Goal: Task Accomplishment & Management: Manage account settings

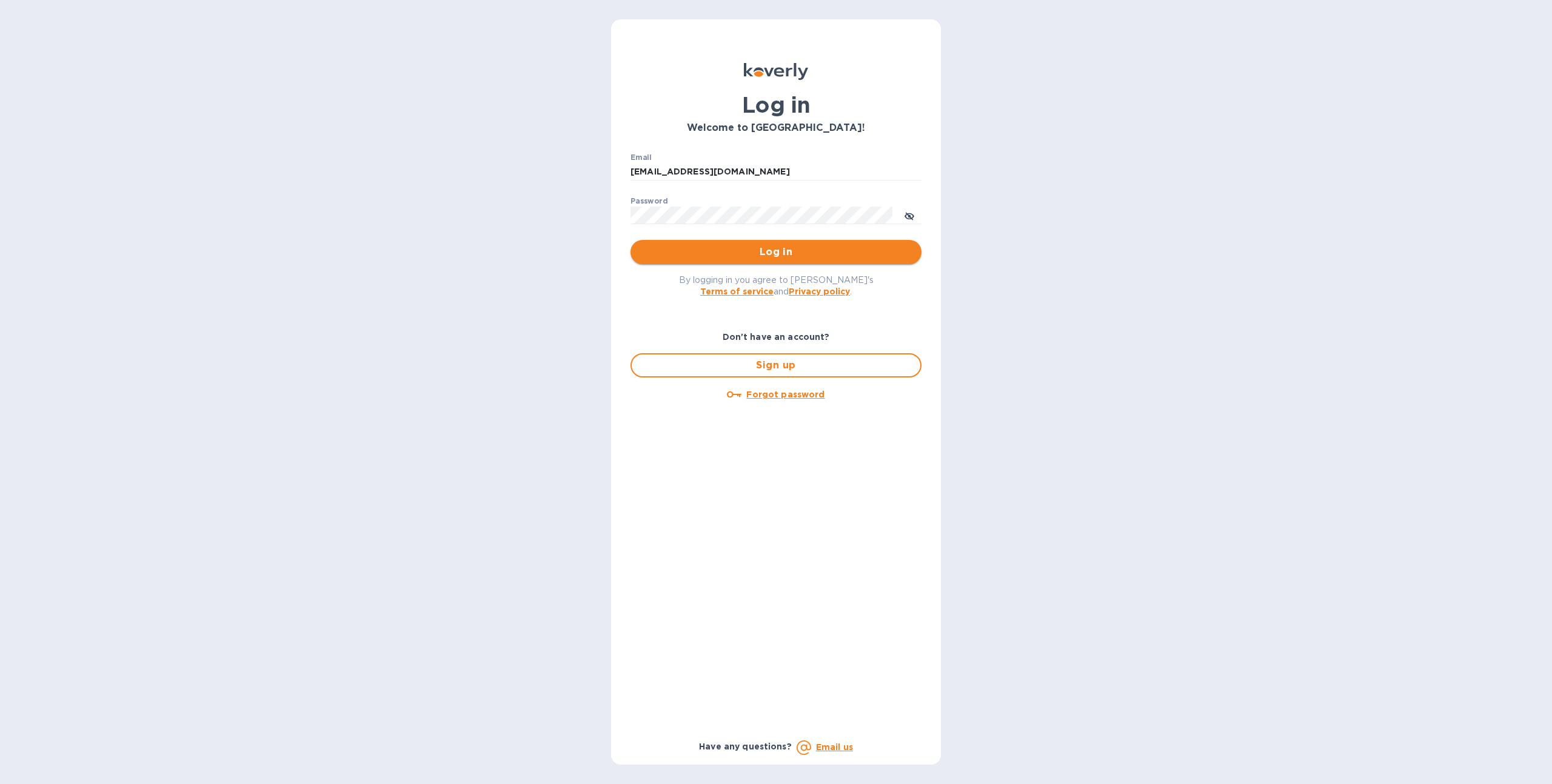
click at [700, 260] on button "Log in" at bounding box center [775, 251] width 291 height 24
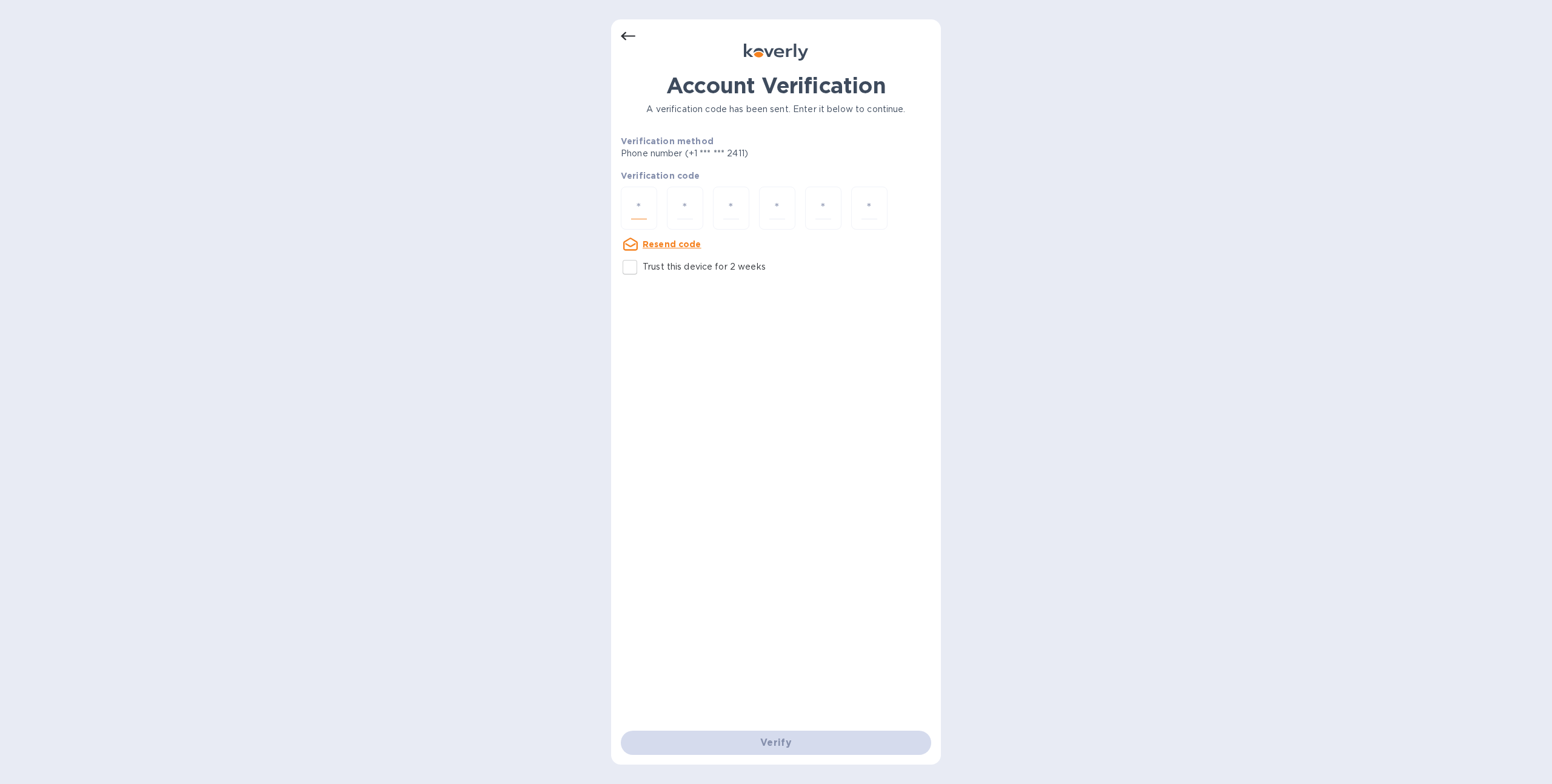
click at [638, 204] on input "number" at bounding box center [638, 208] width 16 height 22
type input "5"
type input "1"
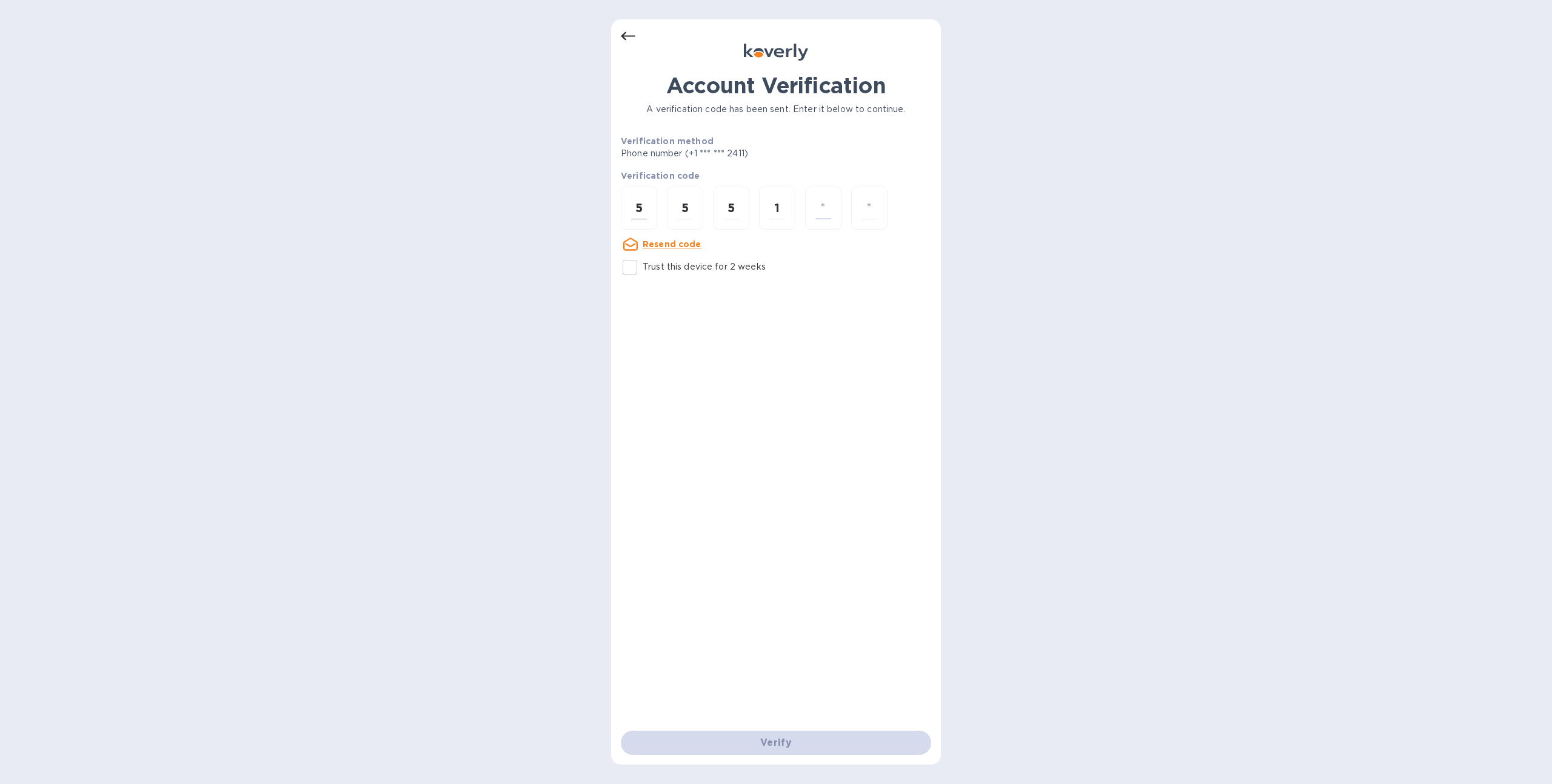
type input "4"
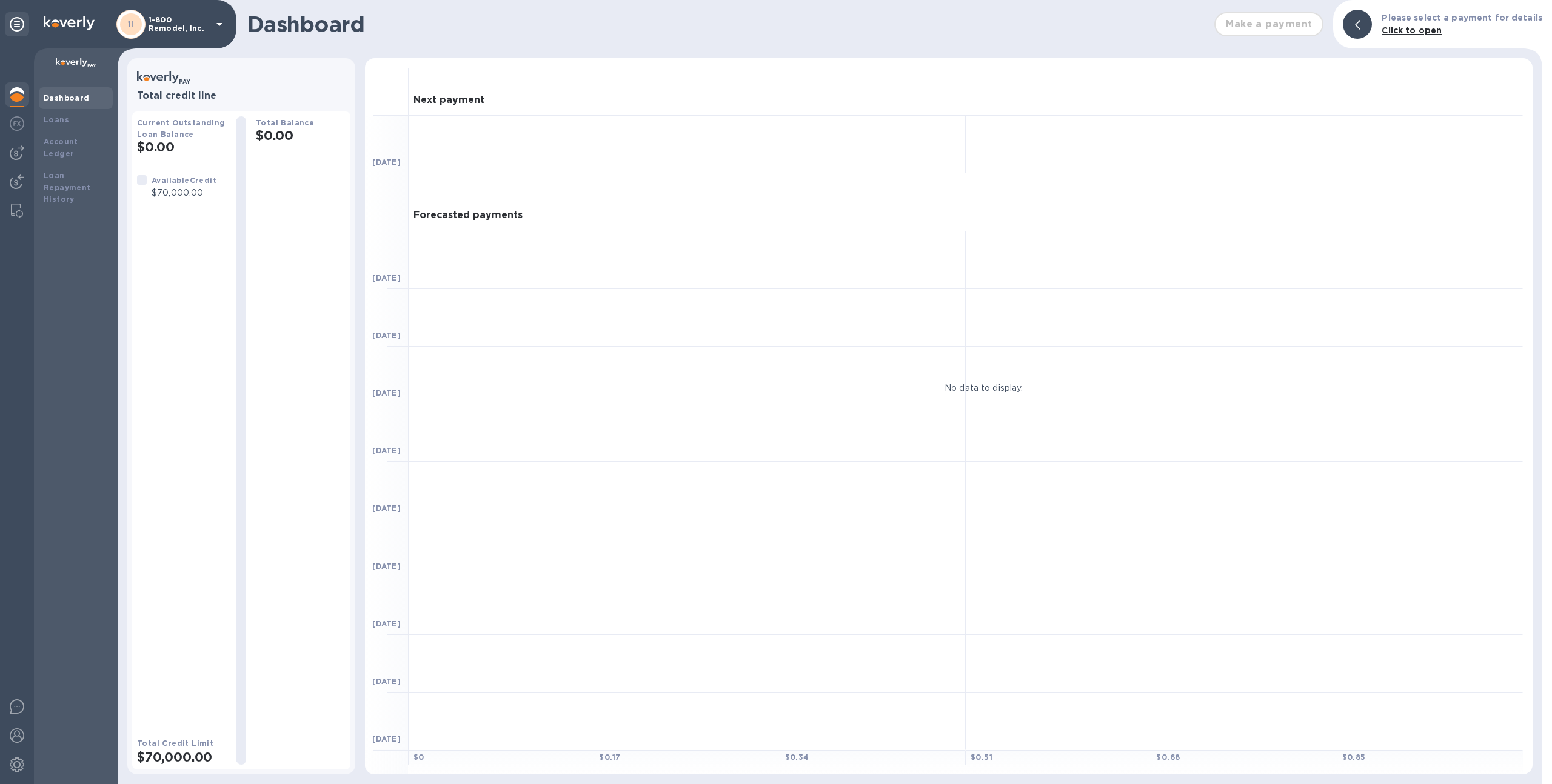
click at [198, 16] on p "1-800 Remodel, Inc." at bounding box center [179, 24] width 61 height 17
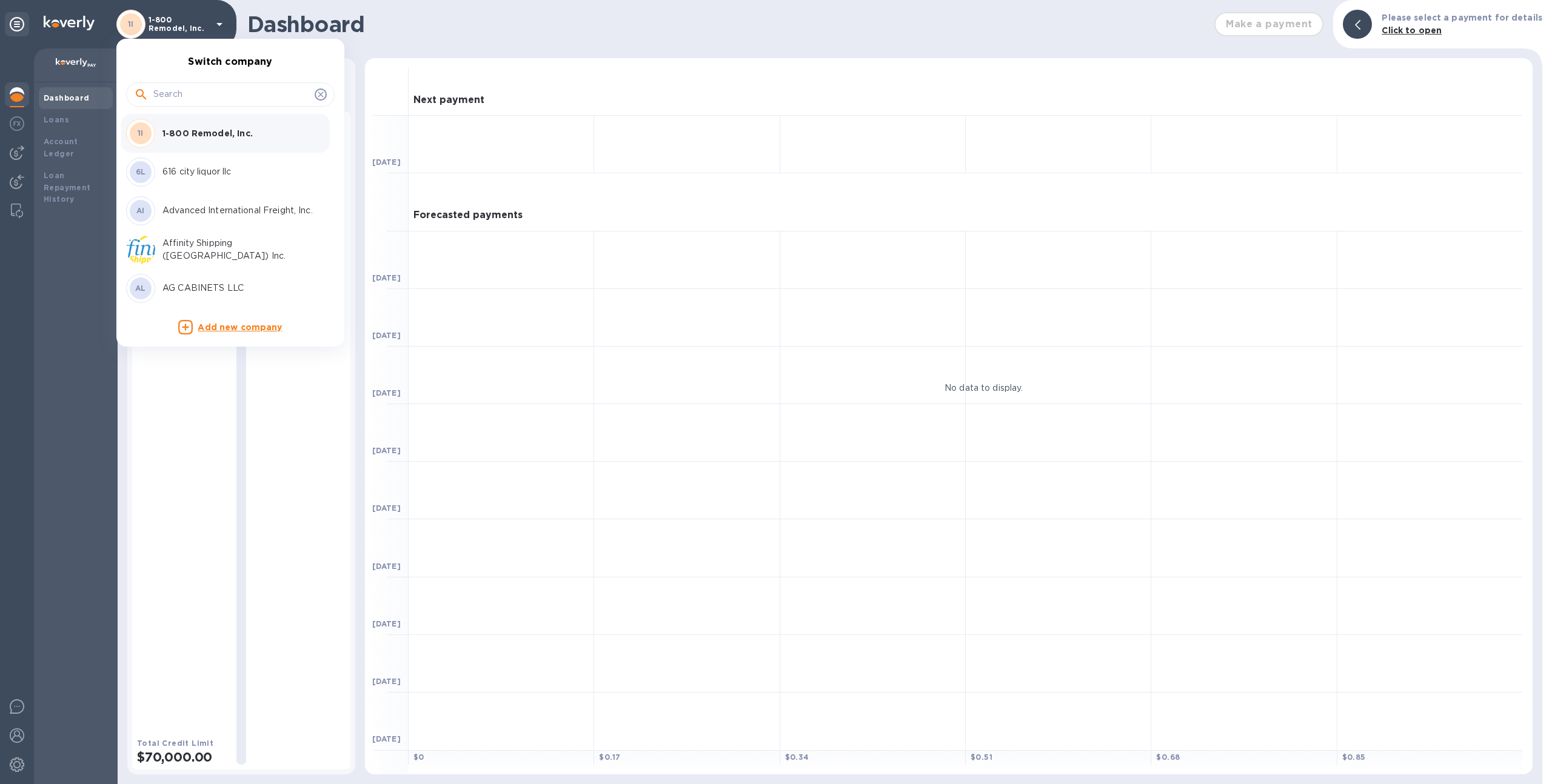
click at [205, 93] on input "text" at bounding box center [231, 95] width 156 height 18
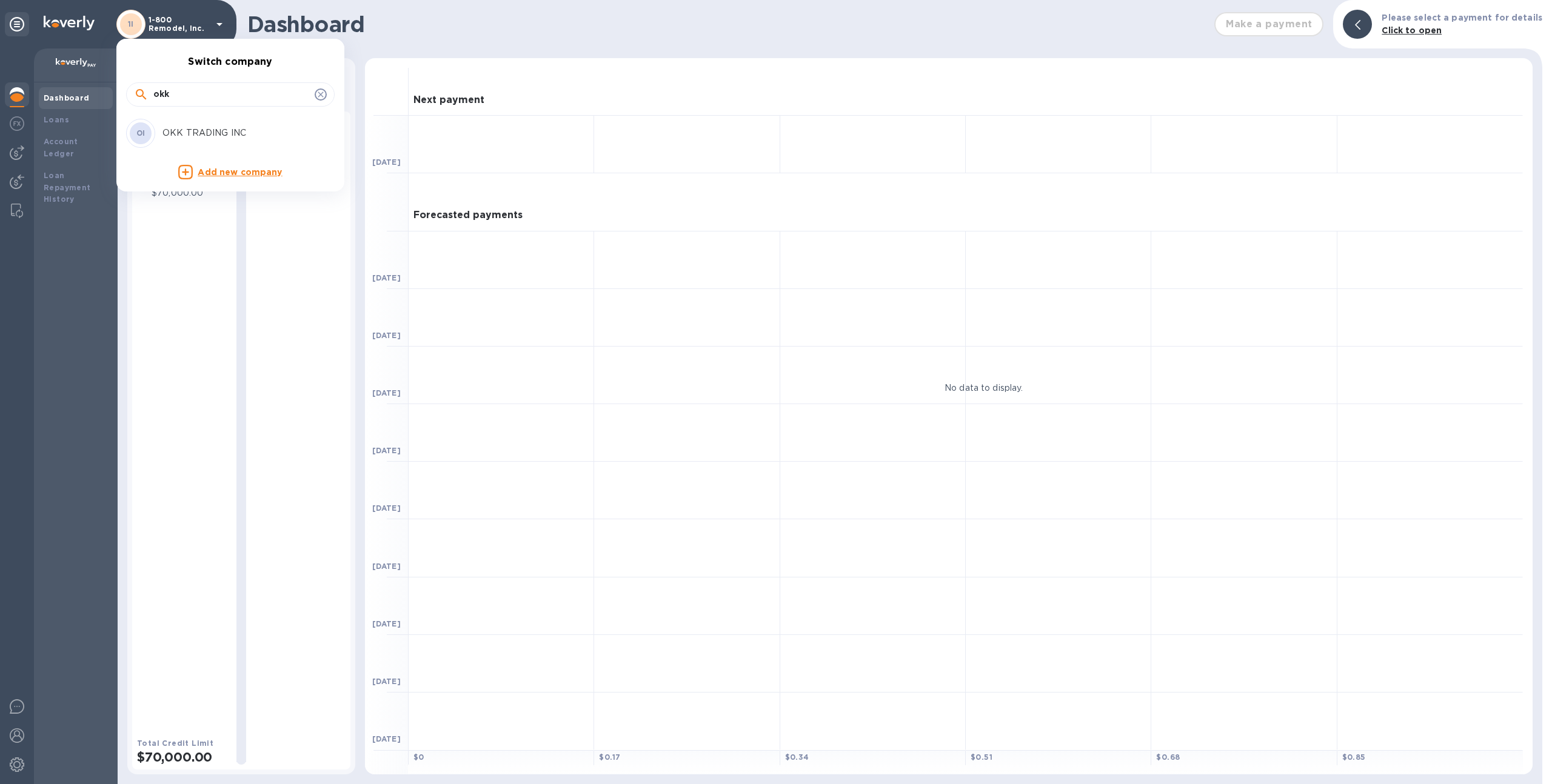
type input "okk"
click at [205, 137] on p "OKK TRADING INC" at bounding box center [238, 133] width 153 height 12
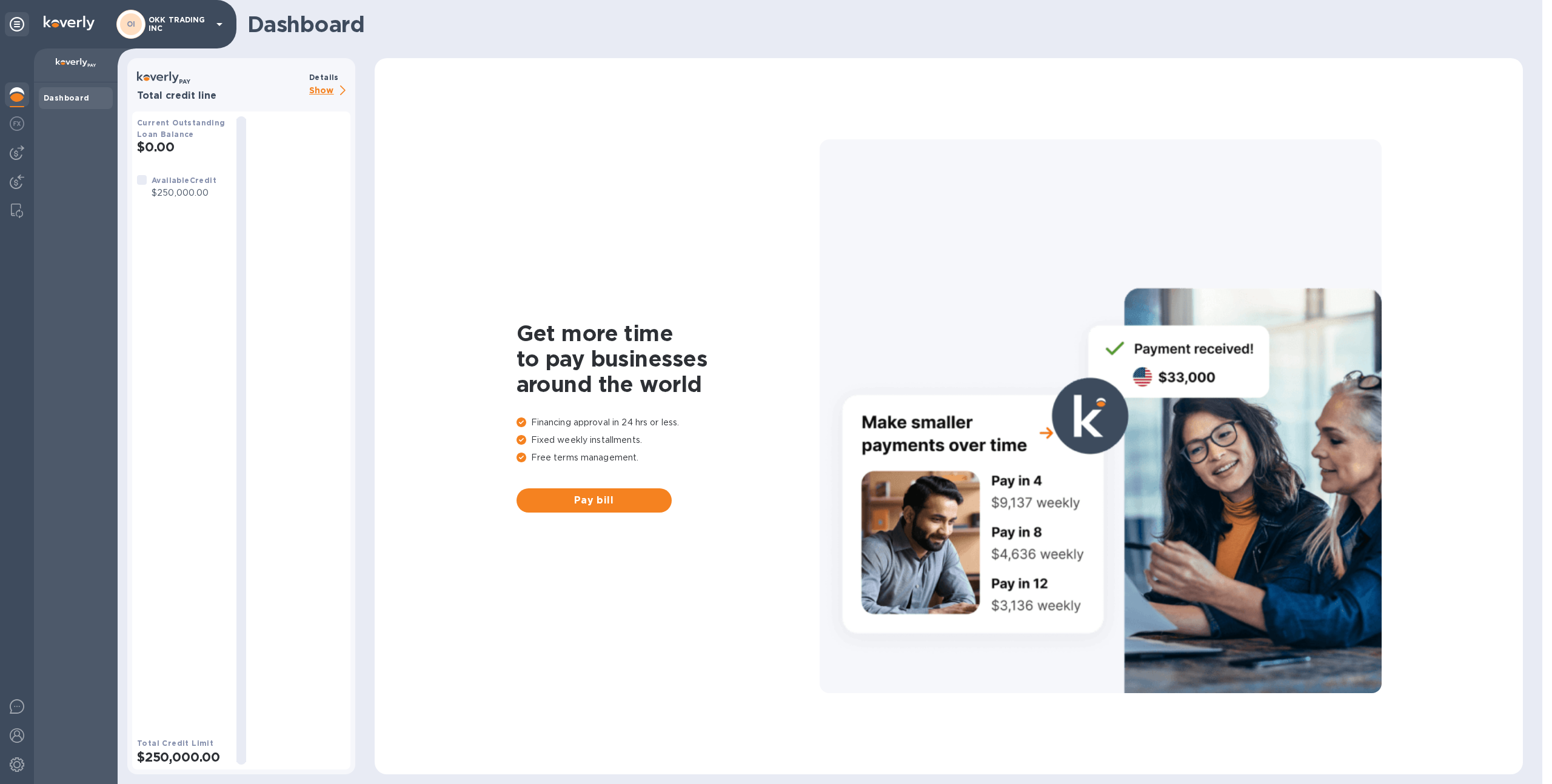
click at [321, 88] on p "Show" at bounding box center [330, 91] width 41 height 15
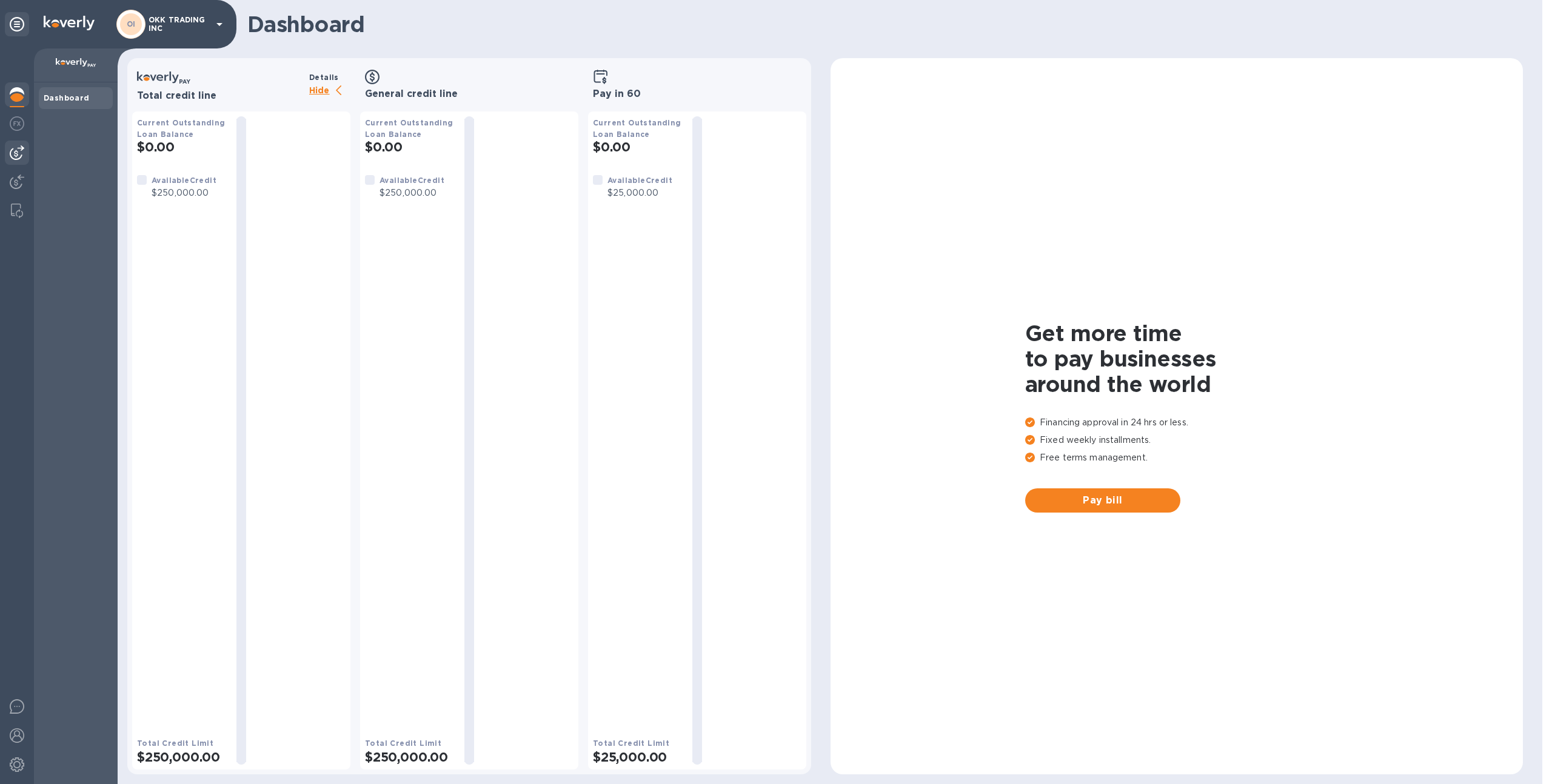
click at [17, 148] on img at bounding box center [17, 153] width 15 height 15
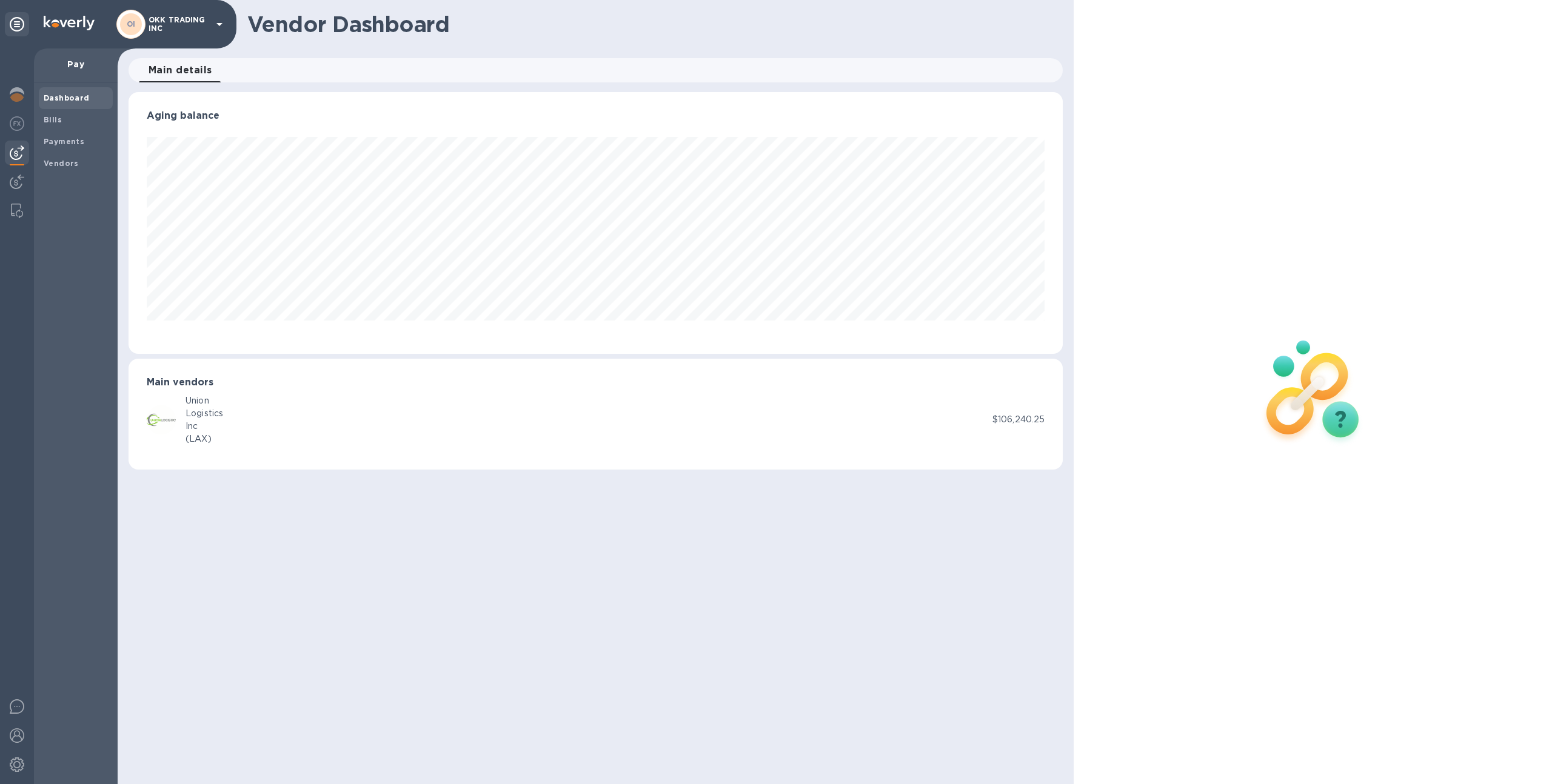
scroll to position [262, 935]
click at [86, 117] on span "Bills" at bounding box center [75, 120] width 64 height 12
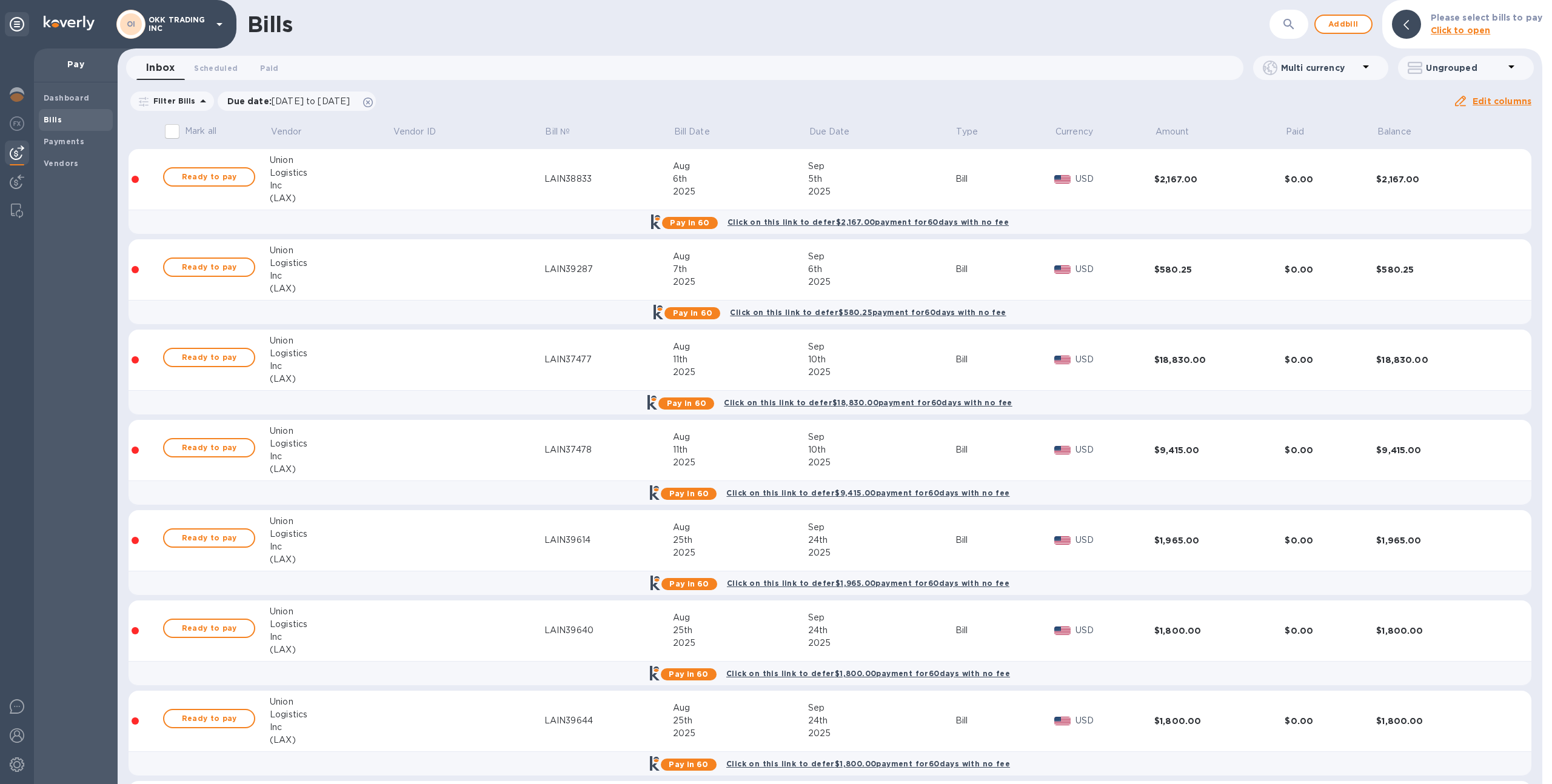
click at [55, 128] on div "Bills" at bounding box center [75, 120] width 74 height 22
click at [58, 139] on b "Payments" at bounding box center [64, 141] width 41 height 9
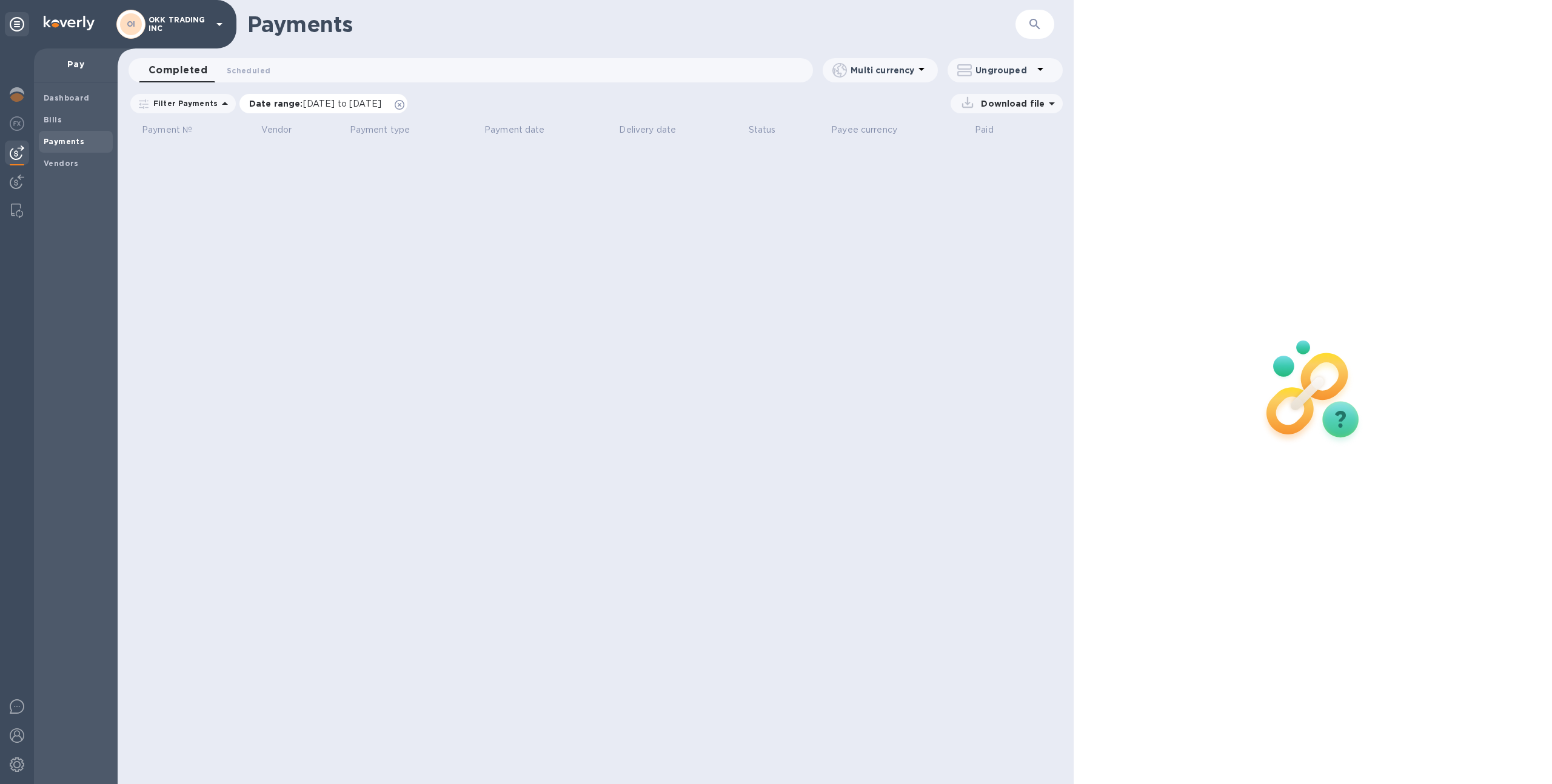
click at [404, 105] on icon at bounding box center [399, 105] width 10 height 10
click at [88, 117] on span "Bills" at bounding box center [75, 120] width 64 height 12
